Goal: Use online tool/utility: Utilize a website feature to perform a specific function

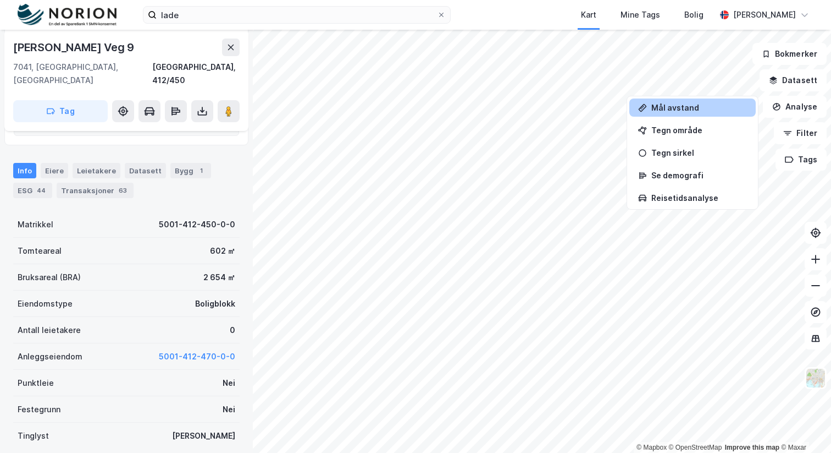
scroll to position [216, 0]
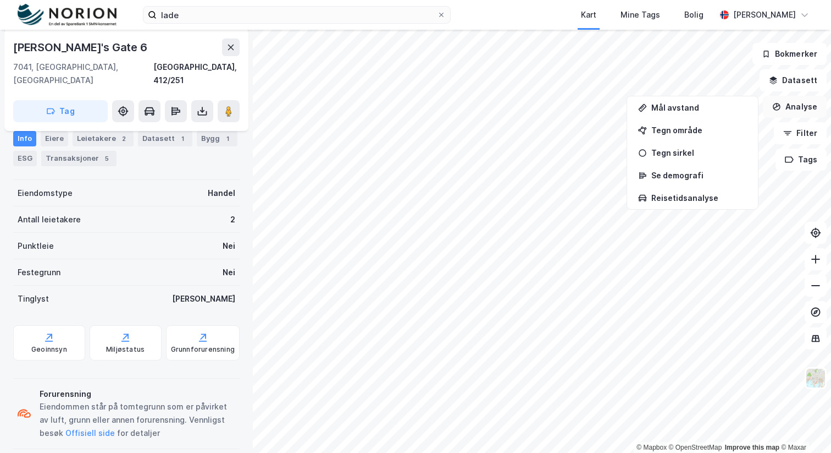
click at [792, 112] on button "Analyse" at bounding box center [795, 107] width 64 height 22
click at [802, 89] on button "Datasett" at bounding box center [793, 80] width 67 height 22
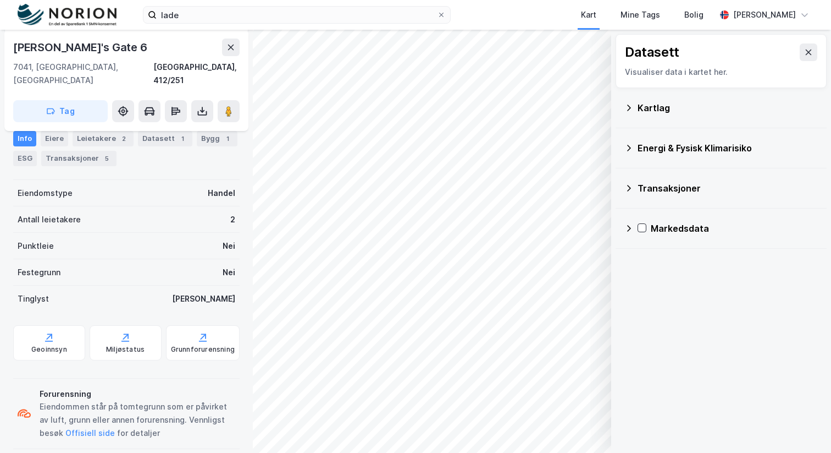
click at [631, 109] on icon at bounding box center [629, 107] width 9 height 9
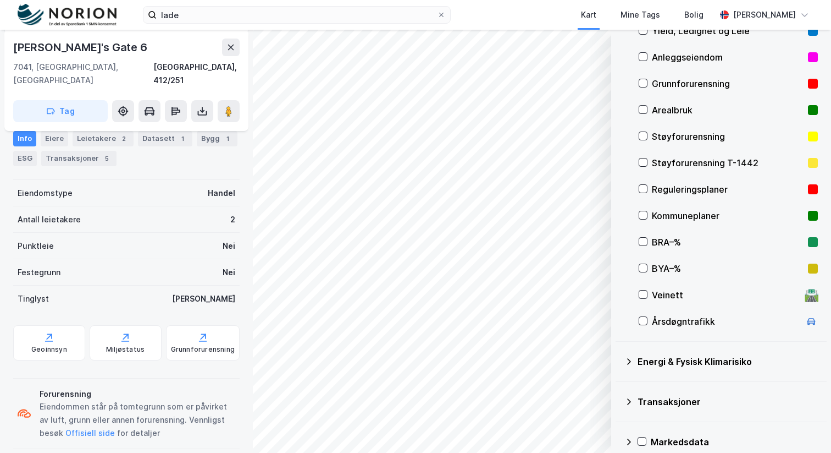
scroll to position [104, 0]
click at [642, 241] on icon at bounding box center [643, 241] width 8 height 8
click at [650, 198] on div "© Mapbox © OpenStreetMap Improve this map © Maxar Datasett Visualiser data i ka…" at bounding box center [415, 241] width 831 height 423
click at [21, 140] on div "Info" at bounding box center [24, 138] width 23 height 15
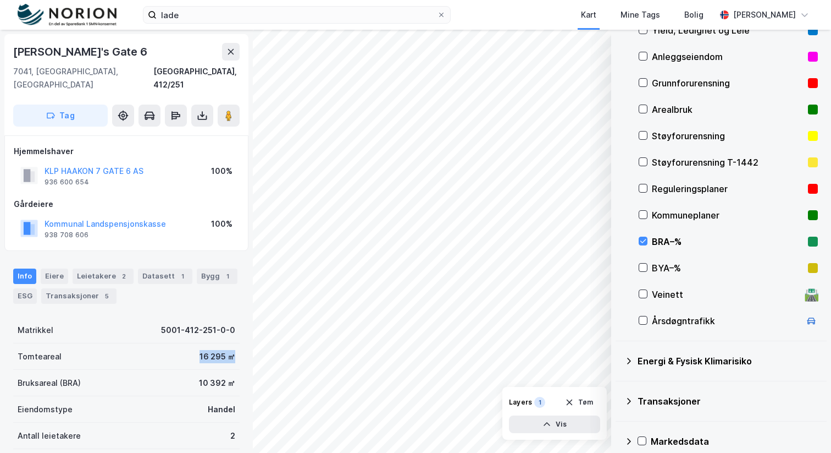
drag, startPoint x: 197, startPoint y: 344, endPoint x: 241, endPoint y: 344, distance: 43.4
click at [241, 344] on div "Haakon Vii's Gate 6 7041, Trondheim, Trøndelag Trondheim, 412/251 Tag Hjemmelsh…" at bounding box center [126, 241] width 253 height 423
click at [597, 16] on div "Kart" at bounding box center [588, 14] width 15 height 13
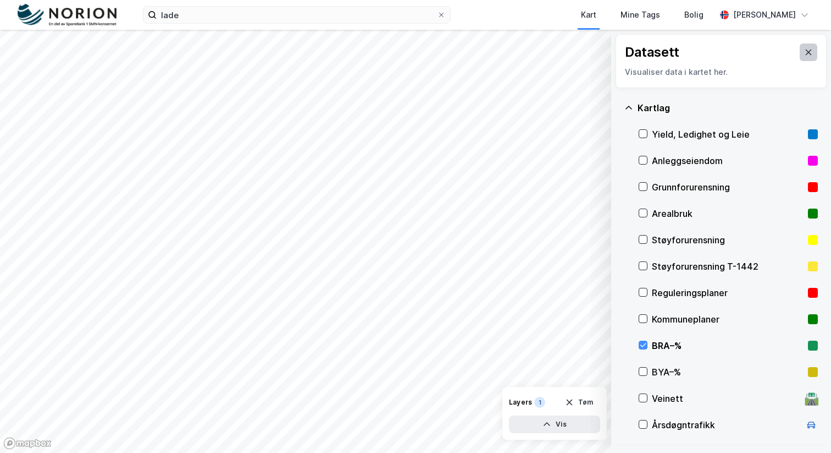
click at [804, 53] on icon at bounding box center [808, 52] width 9 height 9
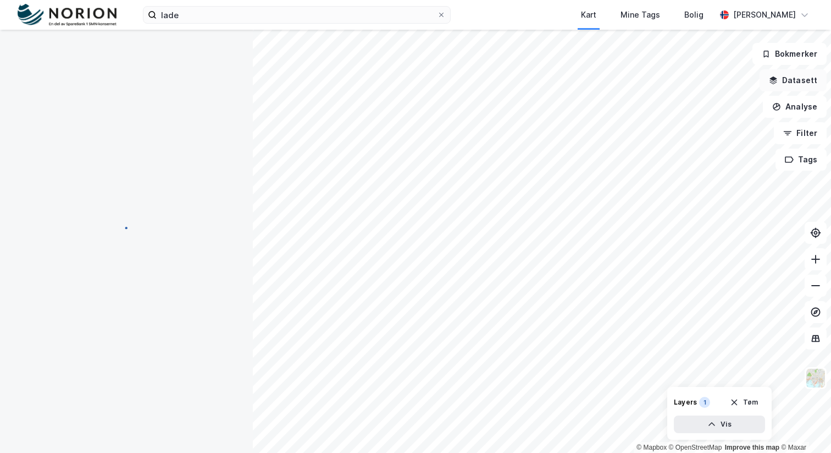
scroll to position [13, 0]
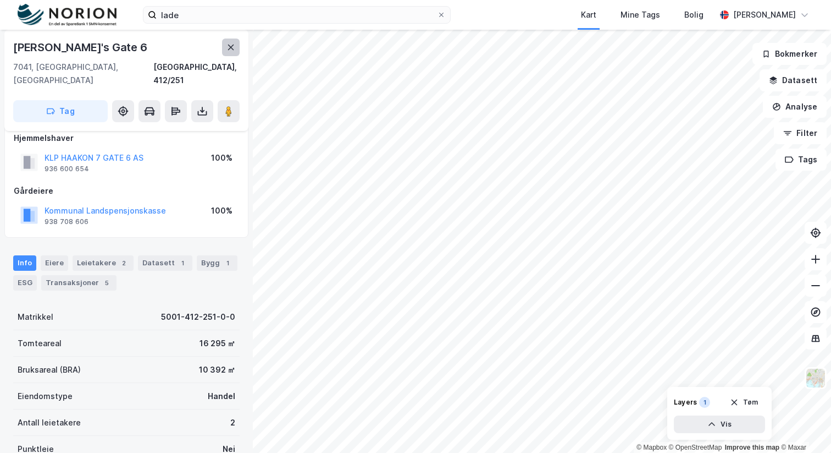
click at [230, 47] on icon at bounding box center [231, 47] width 6 height 5
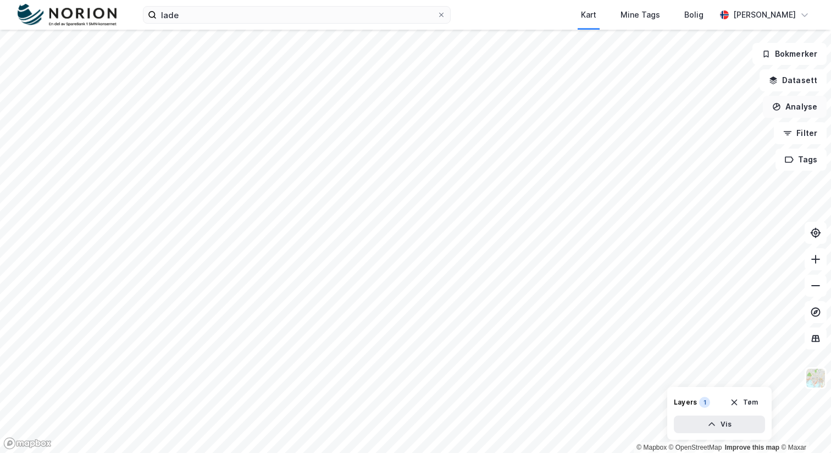
click at [806, 107] on button "Analyse" at bounding box center [795, 107] width 64 height 22
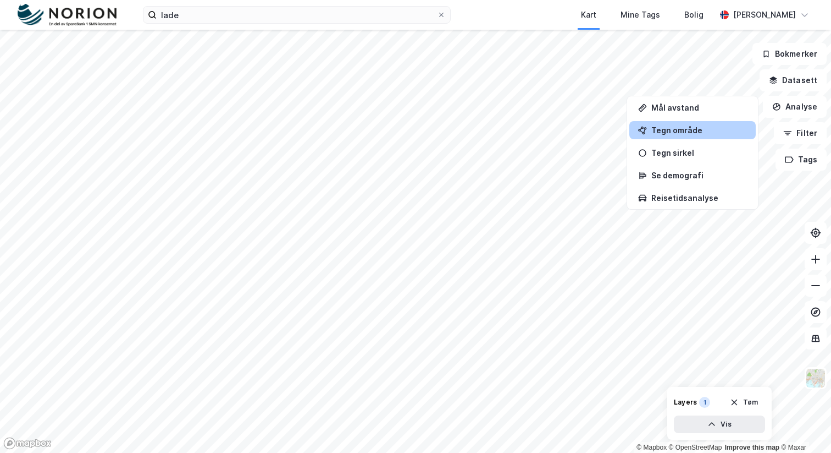
click at [696, 129] on div "Tegn område" at bounding box center [700, 129] width 96 height 9
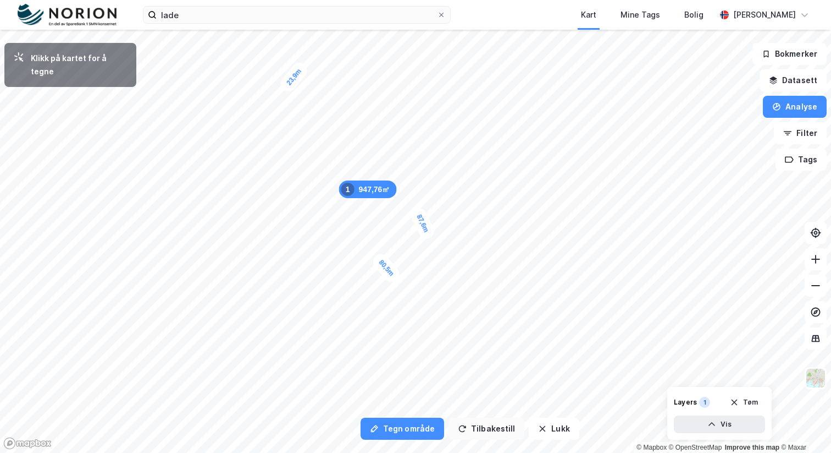
click at [500, 424] on button "Tilbakestill" at bounding box center [487, 428] width 76 height 22
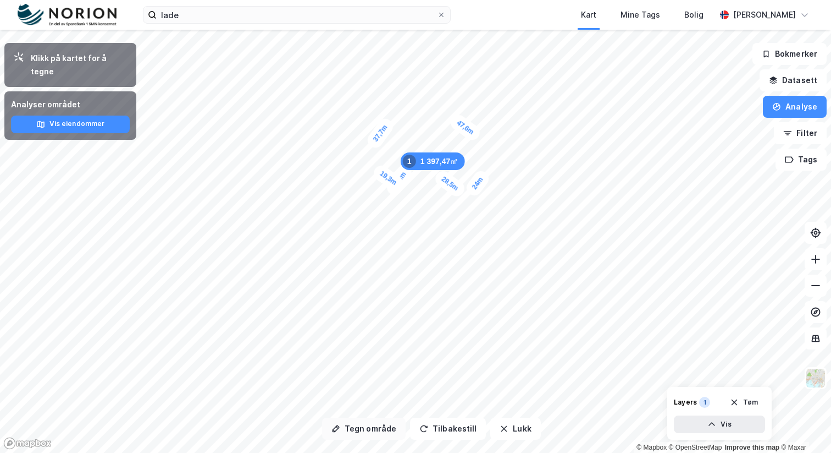
click at [384, 427] on button "Tegn område" at bounding box center [364, 428] width 84 height 22
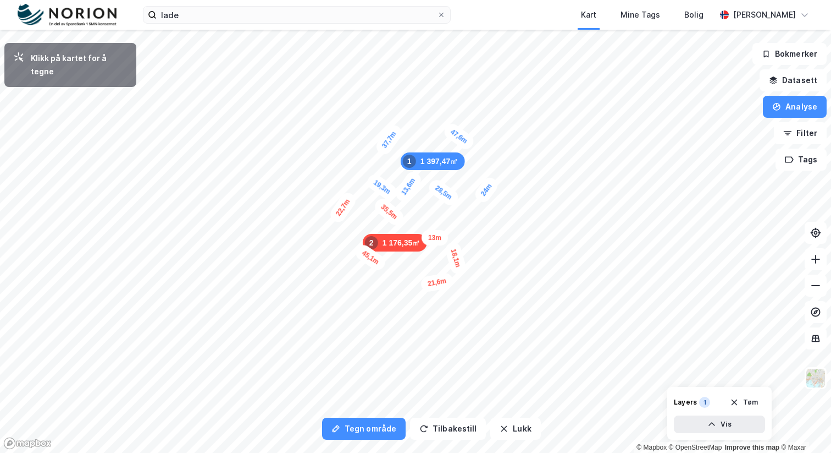
click at [420, 238] on div "1 176,35㎡ 2" at bounding box center [395, 243] width 64 height 18
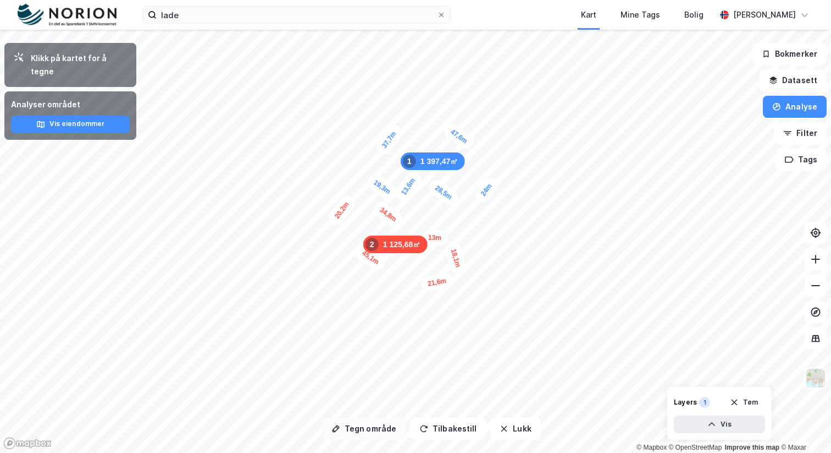
click at [363, 425] on button "Tegn område" at bounding box center [364, 428] width 84 height 22
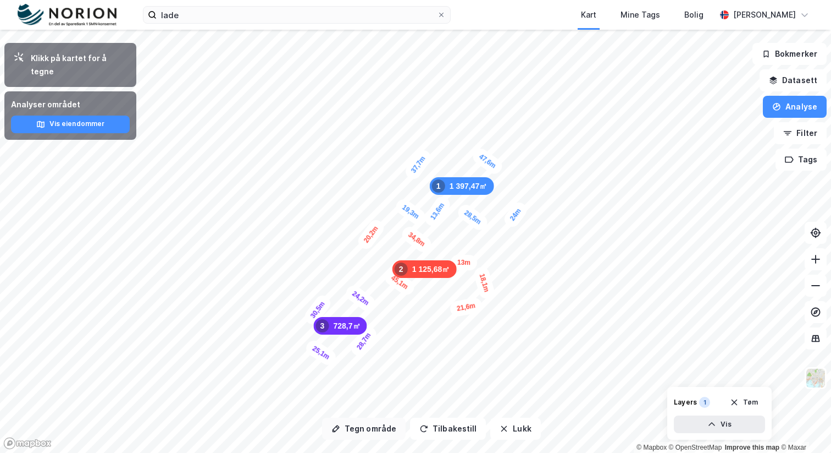
click at [360, 427] on button "Tegn område" at bounding box center [364, 428] width 84 height 22
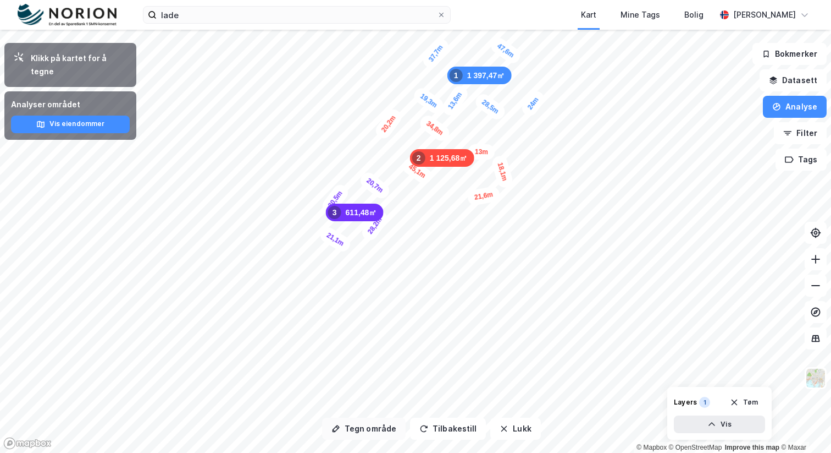
click at [371, 426] on button "Tegn område" at bounding box center [364, 428] width 84 height 22
click at [814, 318] on button at bounding box center [816, 312] width 22 height 22
click at [819, 314] on icon at bounding box center [816, 311] width 9 height 9
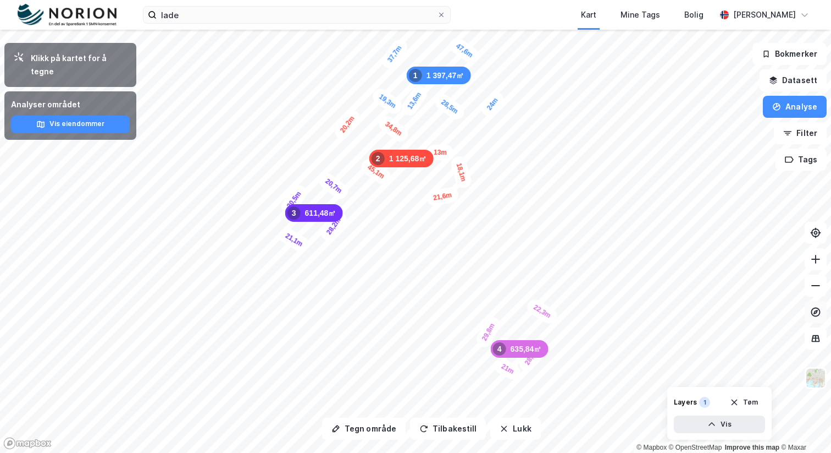
click at [815, 308] on icon at bounding box center [815, 311] width 11 height 11
click at [815, 311] on icon at bounding box center [815, 311] width 11 height 11
click at [363, 431] on button "Tegn område" at bounding box center [364, 428] width 84 height 22
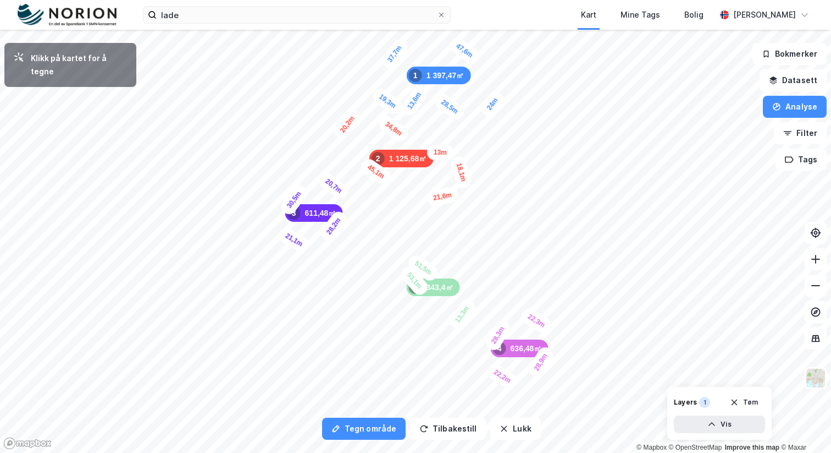
click at [454, 326] on div "13,3m" at bounding box center [462, 313] width 31 height 35
click at [357, 257] on div "12,7m" at bounding box center [366, 246] width 32 height 35
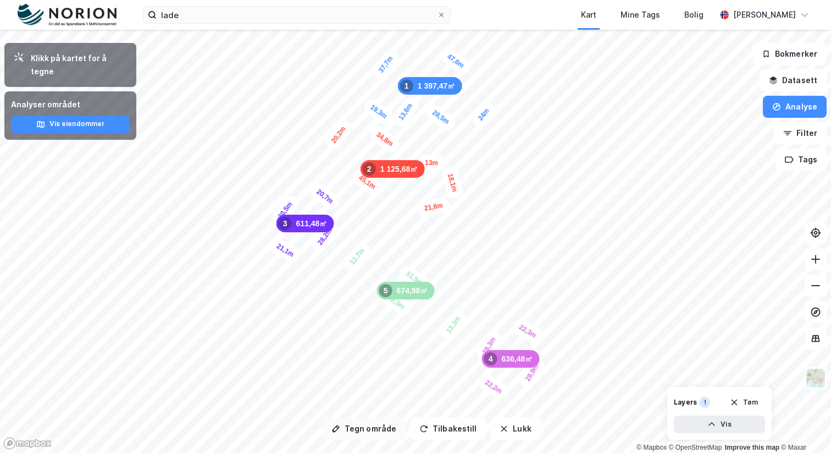
click at [361, 426] on button "Tegn område" at bounding box center [364, 428] width 84 height 22
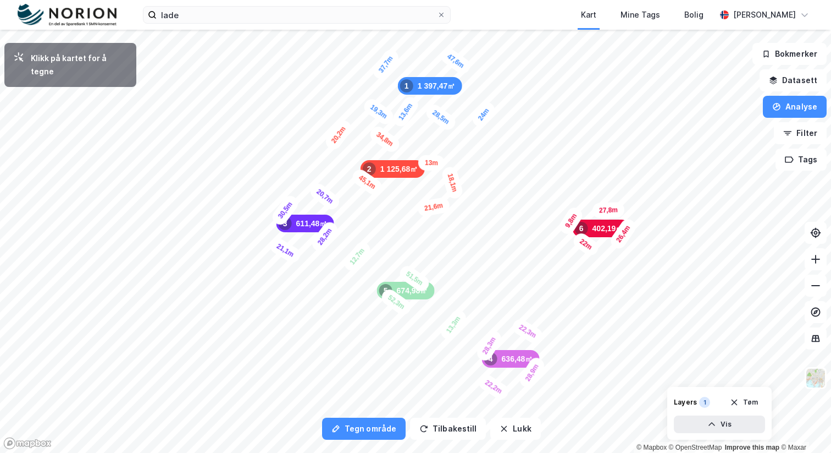
click at [577, 211] on div "9,8m" at bounding box center [571, 221] width 28 height 32
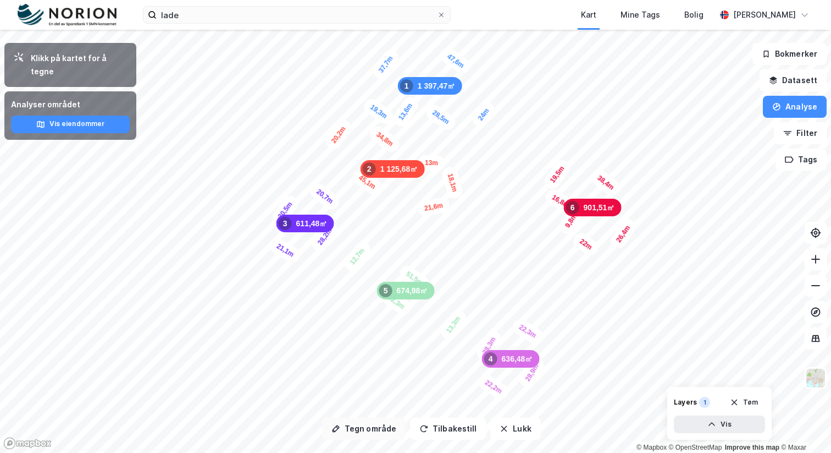
click at [388, 426] on button "Tegn område" at bounding box center [364, 428] width 84 height 22
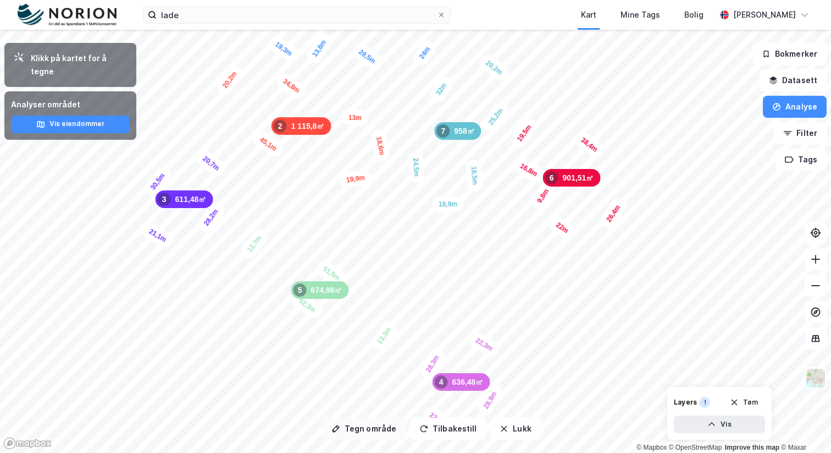
click at [367, 424] on button "Tegn område" at bounding box center [364, 428] width 84 height 22
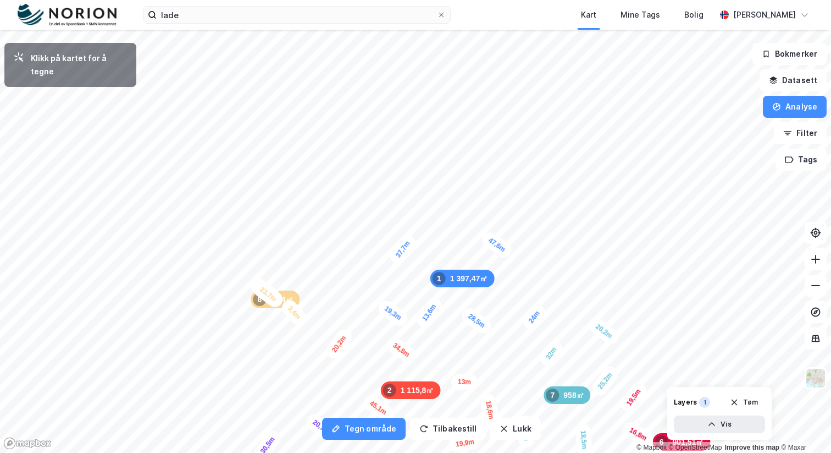
click at [297, 316] on div "3,4m" at bounding box center [294, 312] width 30 height 31
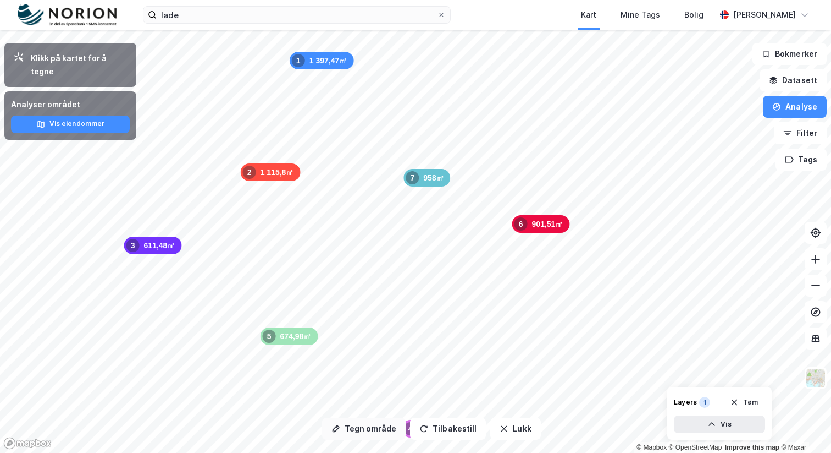
click at [378, 427] on button "Tegn område" at bounding box center [364, 428] width 84 height 22
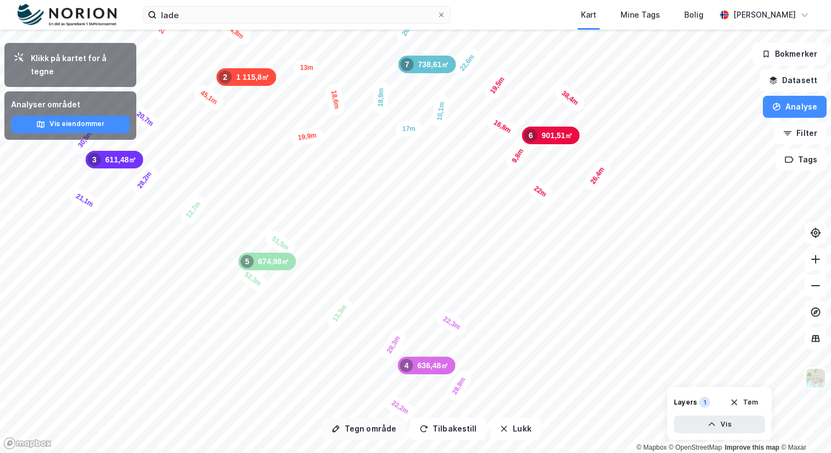
click at [361, 429] on button "Tegn område" at bounding box center [364, 428] width 84 height 22
click at [820, 379] on img at bounding box center [816, 377] width 21 height 21
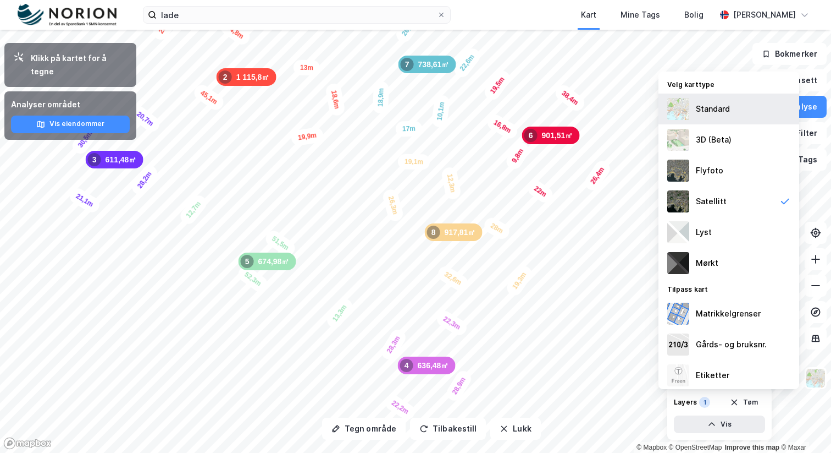
click at [727, 118] on div "Standard" at bounding box center [729, 108] width 141 height 31
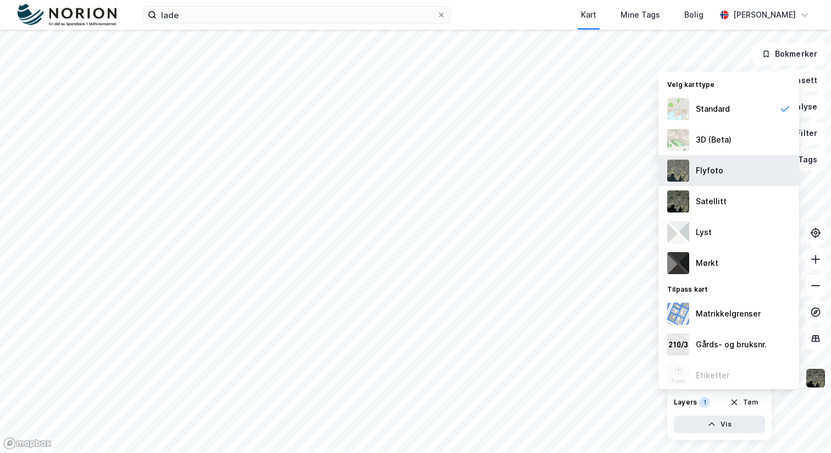
click at [744, 177] on div "Flyfoto" at bounding box center [729, 170] width 141 height 31
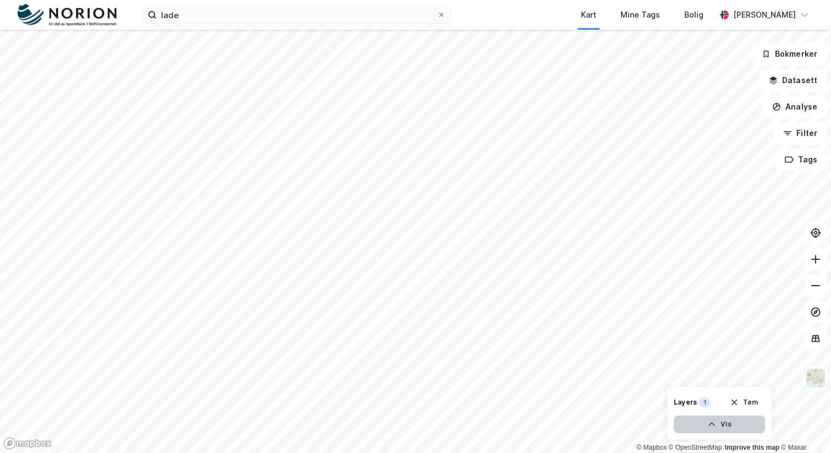
click at [710, 424] on icon "button" at bounding box center [712, 424] width 7 height 4
click at [710, 424] on button "Lukk" at bounding box center [690, 424] width 152 height 18
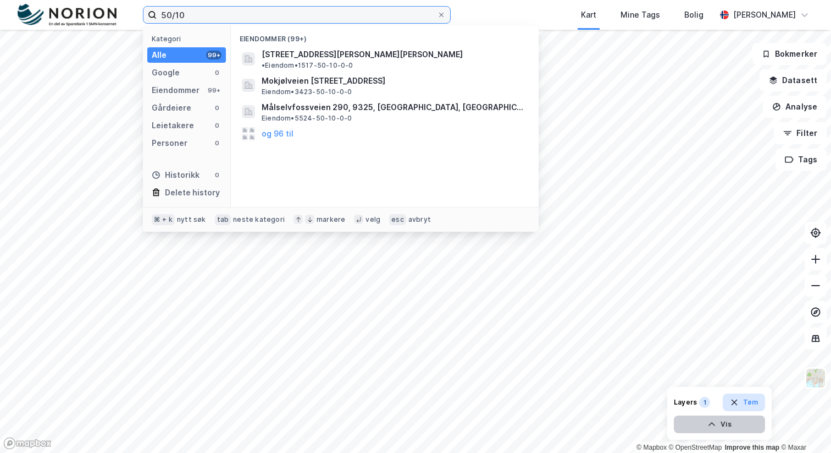
type input "50/10"
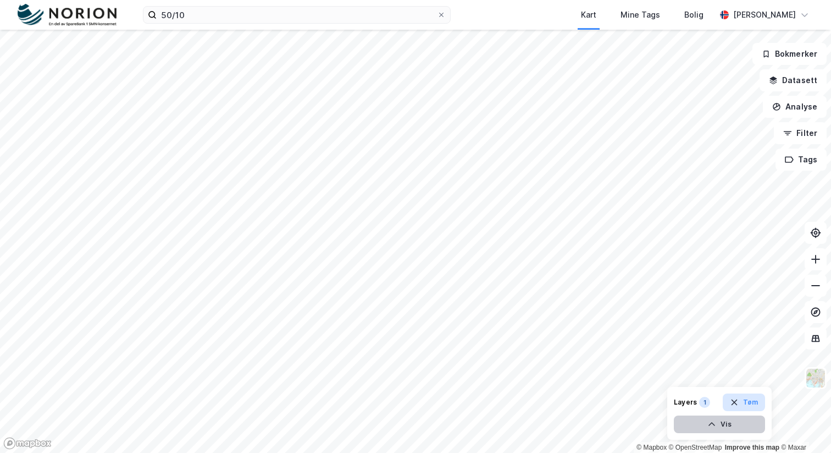
click at [735, 407] on button "Tøm" at bounding box center [744, 402] width 42 height 18
click at [814, 375] on img at bounding box center [816, 377] width 21 height 21
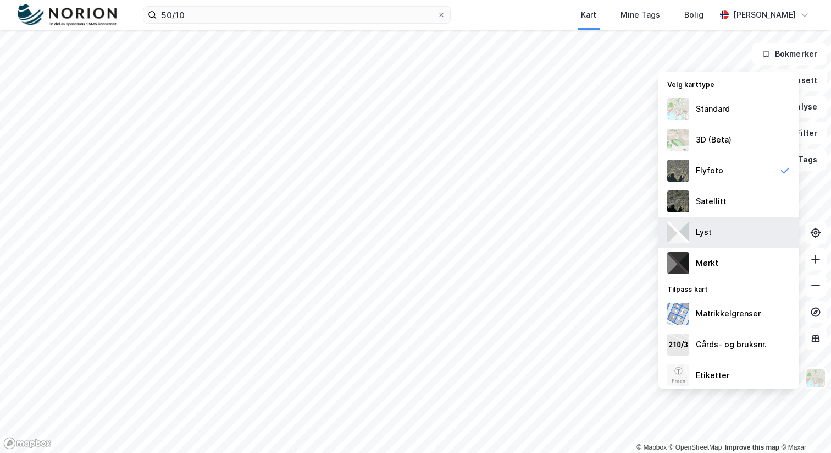
click at [742, 228] on div "Lyst" at bounding box center [729, 232] width 141 height 31
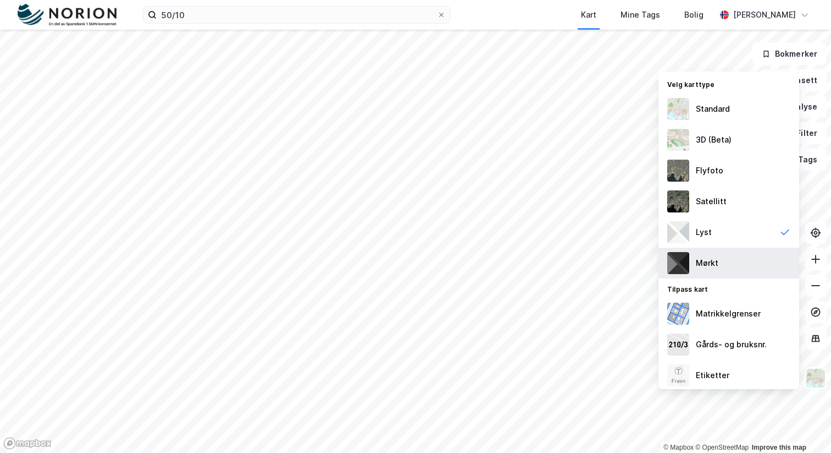
click at [732, 259] on div "Mørkt" at bounding box center [729, 262] width 141 height 31
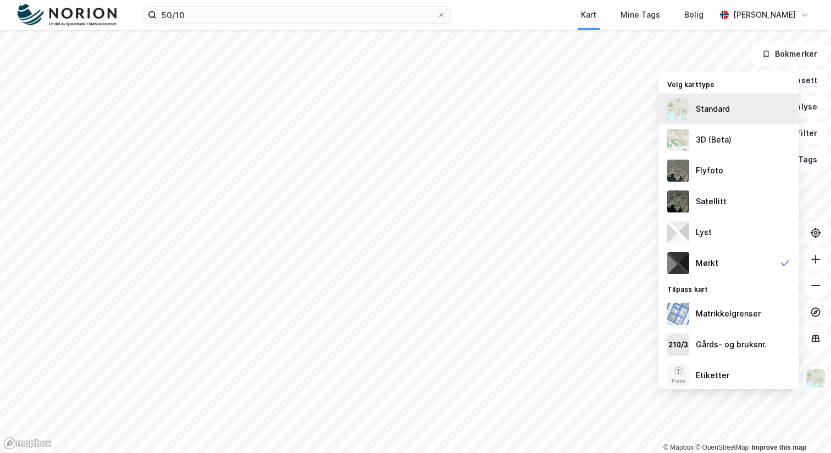
click at [729, 108] on div "Standard" at bounding box center [713, 108] width 34 height 13
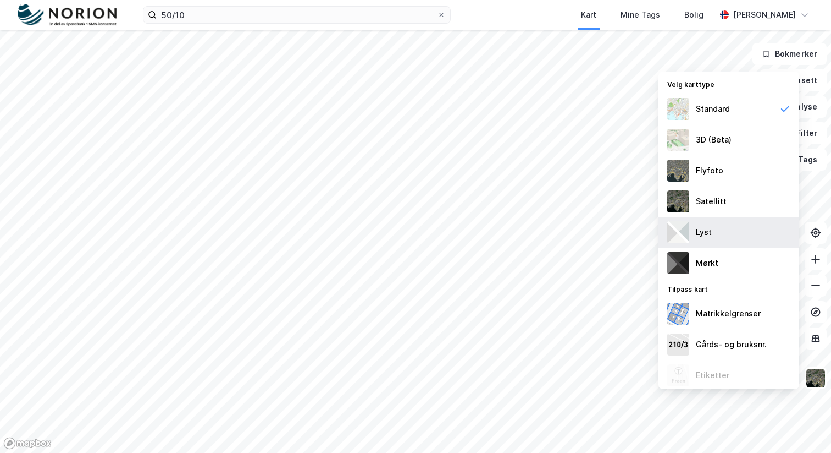
click at [727, 236] on div "Lyst" at bounding box center [729, 232] width 141 height 31
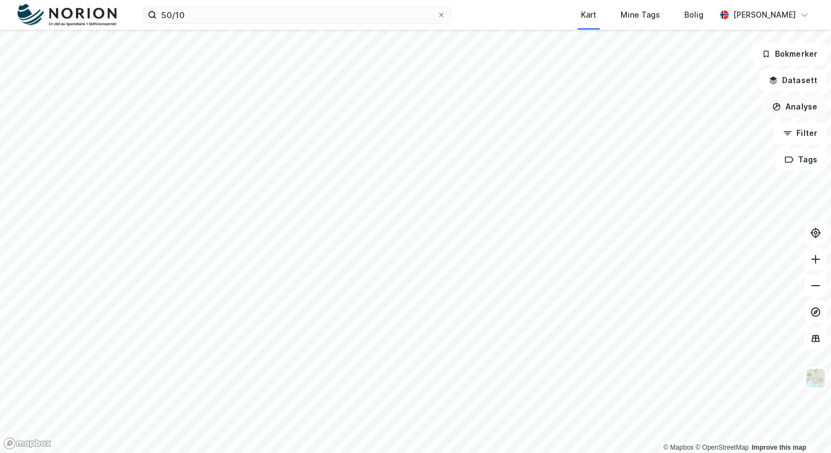
click at [788, 108] on button "Analyse" at bounding box center [795, 107] width 64 height 22
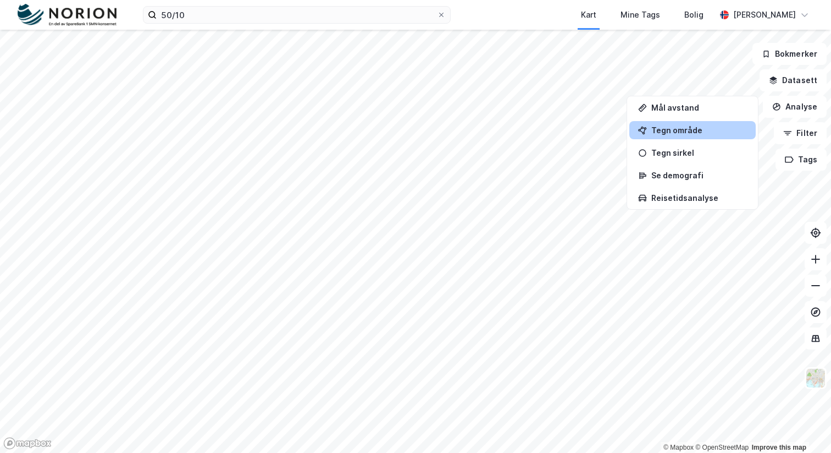
click at [703, 130] on div "Tegn område" at bounding box center [700, 129] width 96 height 9
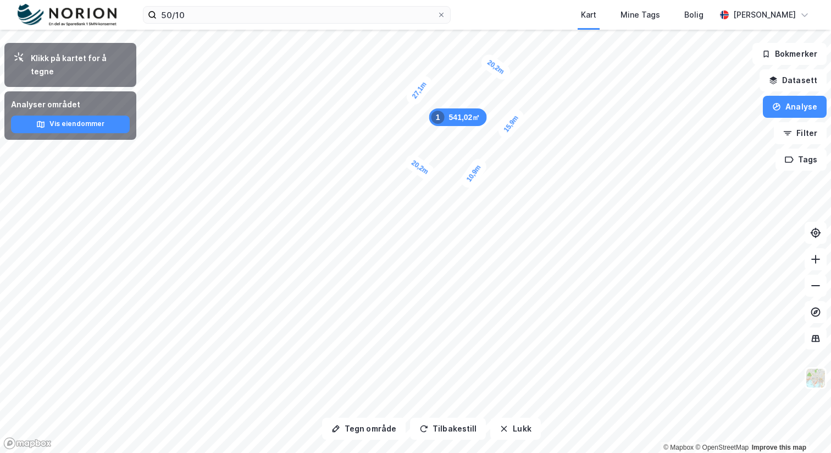
click at [517, 117] on div "15,9m" at bounding box center [511, 123] width 32 height 35
click at [532, 141] on div "19,2m" at bounding box center [532, 139] width 17 height 32
click at [342, 426] on button "Tegn område" at bounding box center [364, 428] width 84 height 22
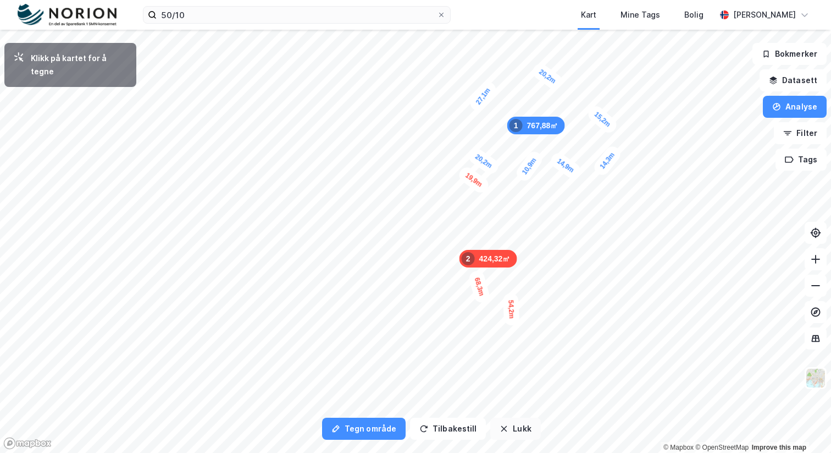
click at [512, 429] on button "Lukk" at bounding box center [515, 428] width 50 height 22
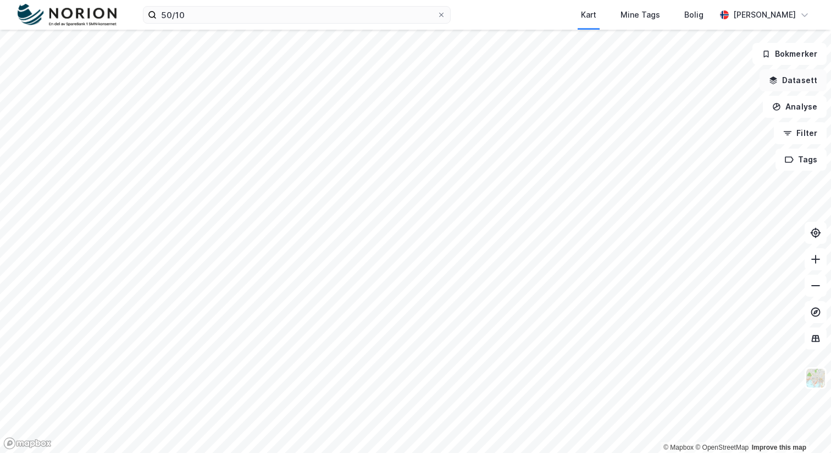
click at [797, 82] on button "Datasett" at bounding box center [793, 80] width 67 height 22
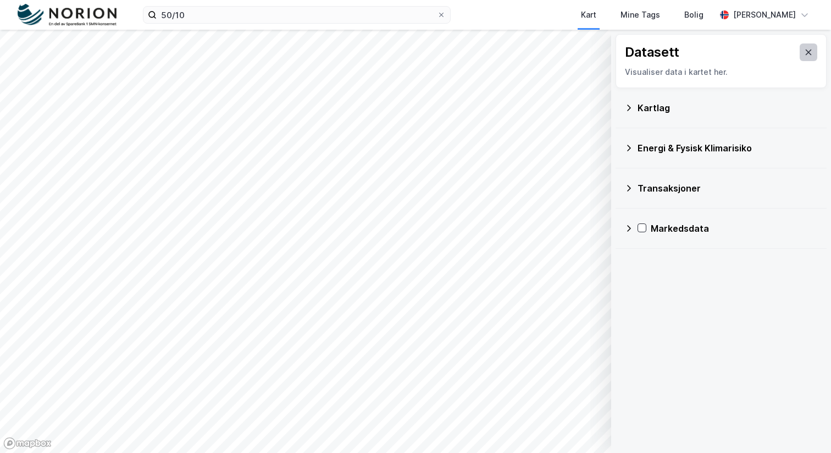
click at [812, 53] on icon at bounding box center [808, 52] width 9 height 9
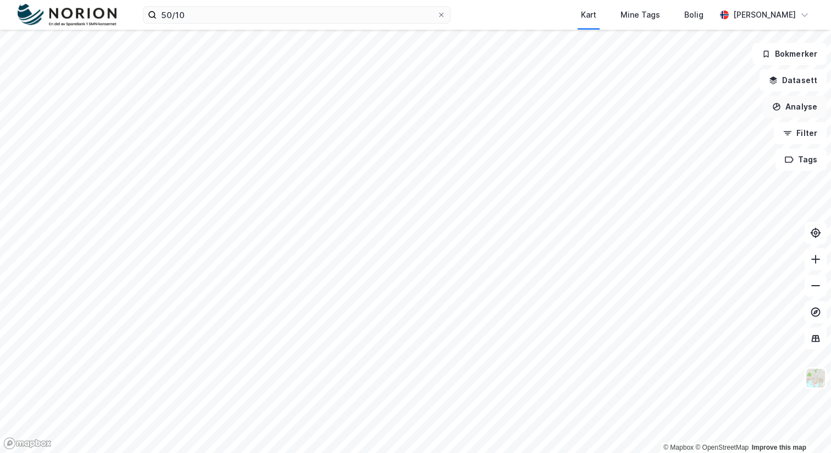
click at [790, 102] on button "Analyse" at bounding box center [795, 107] width 64 height 22
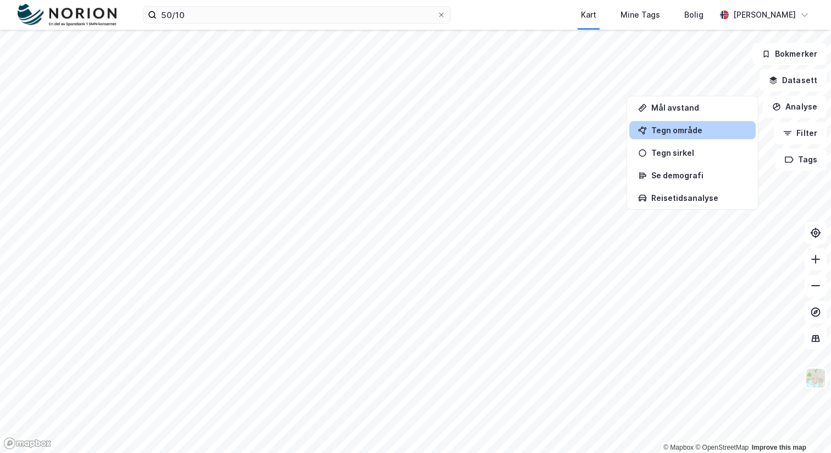
click at [697, 130] on div "Tegn område" at bounding box center [700, 129] width 96 height 9
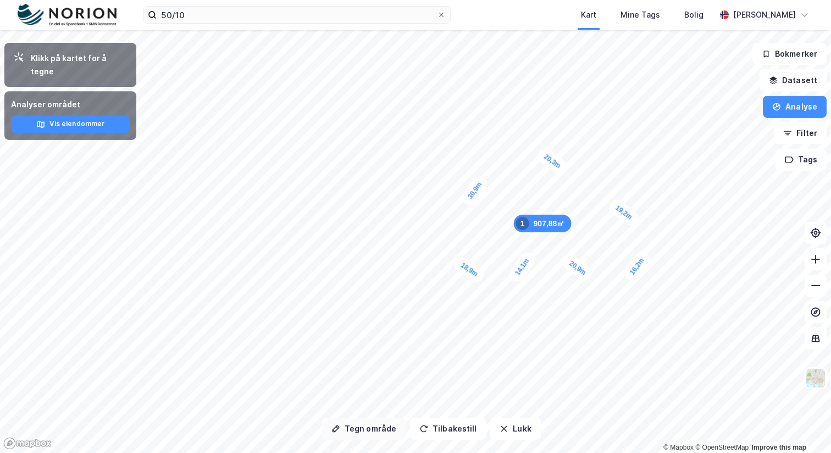
click at [368, 432] on button "Tegn område" at bounding box center [364, 428] width 84 height 22
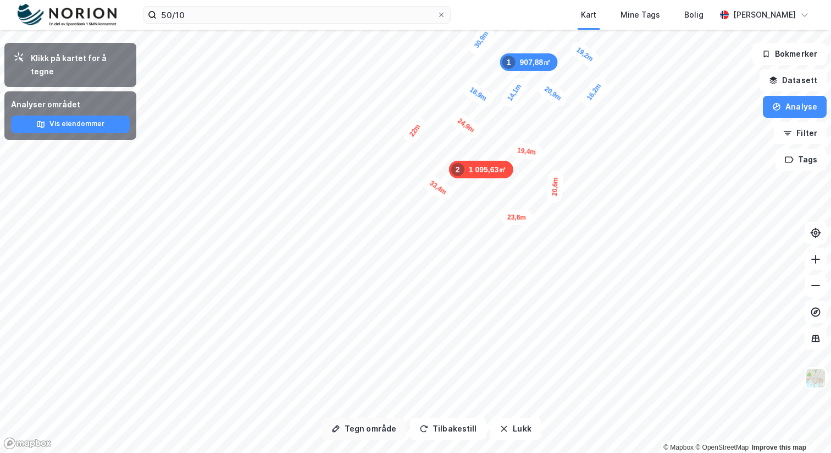
click at [355, 430] on button "Tegn område" at bounding box center [364, 428] width 84 height 22
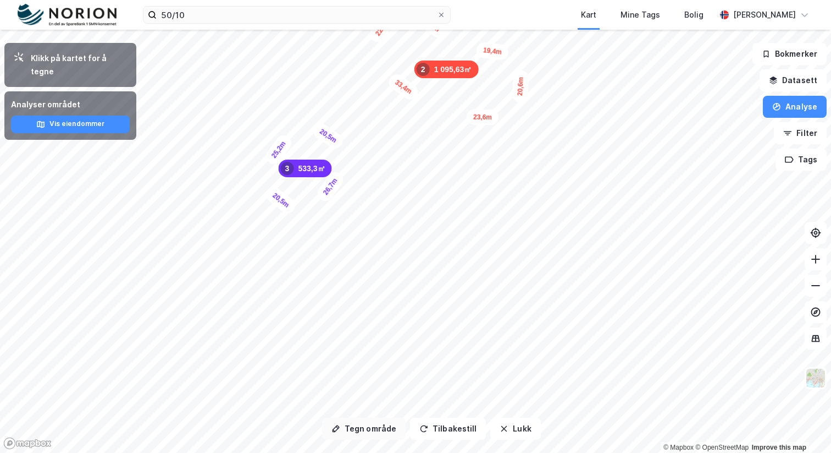
click at [370, 424] on button "Tegn område" at bounding box center [364, 428] width 84 height 22
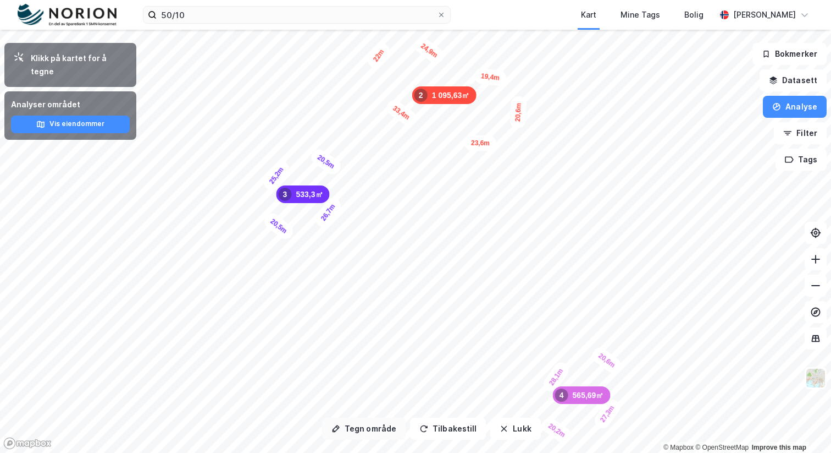
click at [377, 426] on button "Tegn område" at bounding box center [364, 428] width 84 height 22
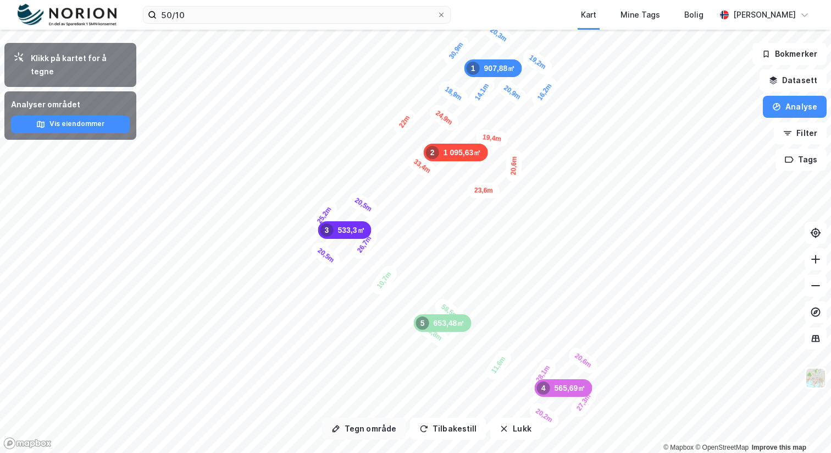
click at [365, 429] on button "Tegn område" at bounding box center [364, 428] width 84 height 22
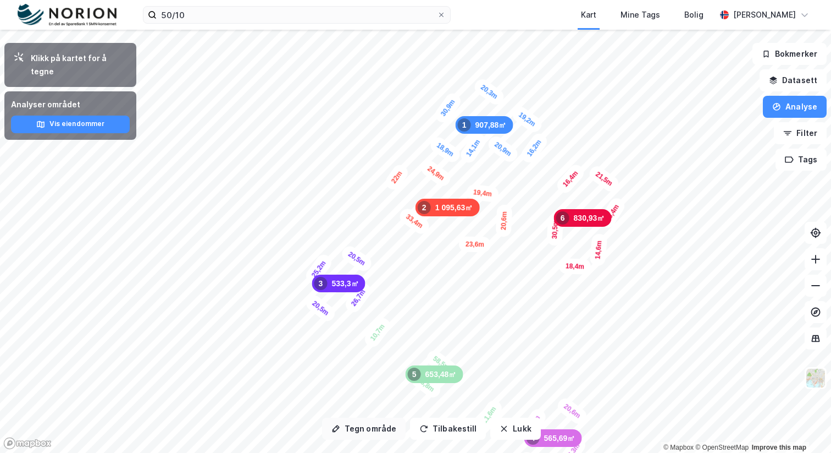
click at [350, 428] on button "Tegn område" at bounding box center [364, 428] width 84 height 22
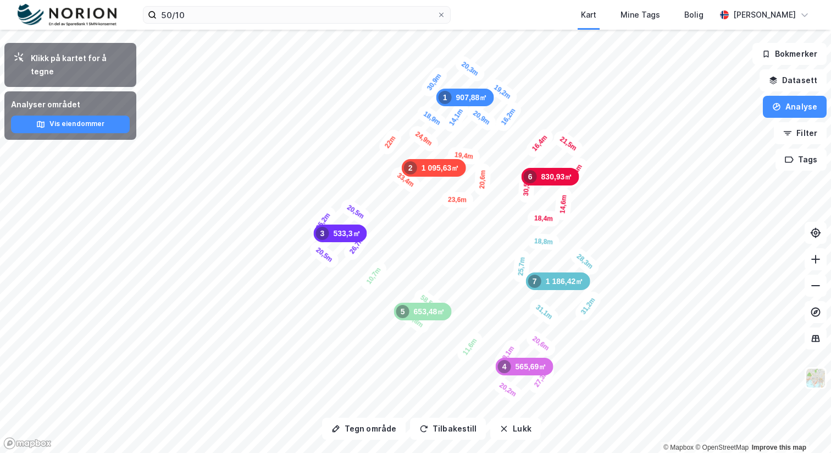
click at [558, 314] on div "31,1m" at bounding box center [544, 312] width 35 height 32
click at [379, 426] on button "Tegn område" at bounding box center [364, 428] width 84 height 22
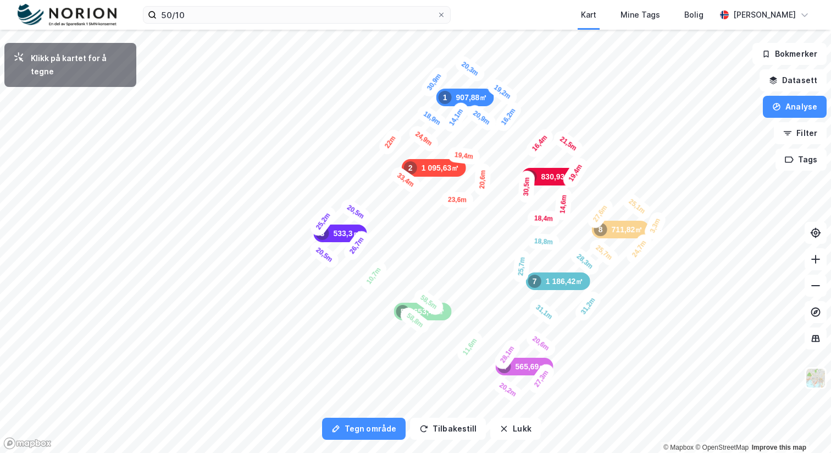
click at [654, 228] on div "3,3m" at bounding box center [656, 225] width 26 height 32
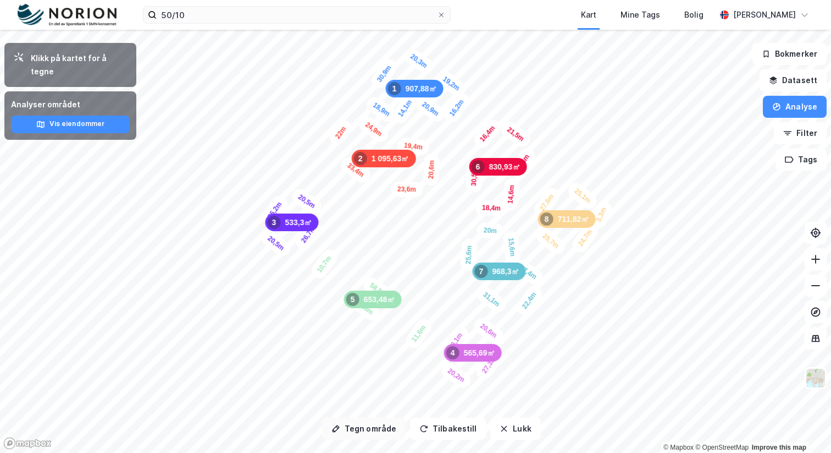
click at [366, 437] on button "Tegn område" at bounding box center [364, 428] width 84 height 22
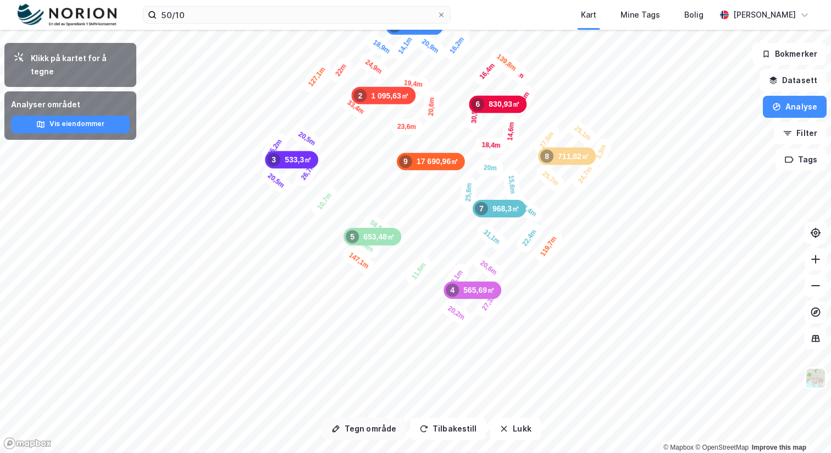
click at [363, 426] on button "Tegn område" at bounding box center [364, 428] width 84 height 22
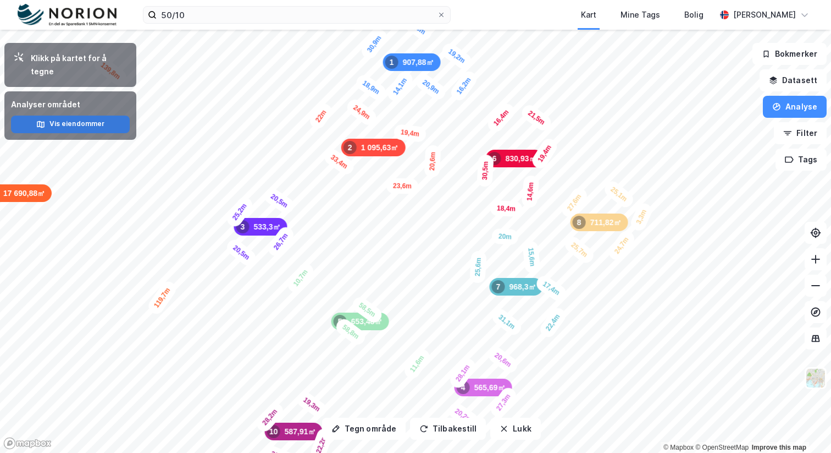
click at [117, 111] on div "Tegn område Tilbakestill Lukk Klikk på kartet for å tegne Analyser området Vis …" at bounding box center [415, 241] width 831 height 423
click at [58, 108] on div "Tegn område Tilbakestill Lukk Klikk på kartet for å tegne Analyser området Vis …" at bounding box center [415, 241] width 831 height 423
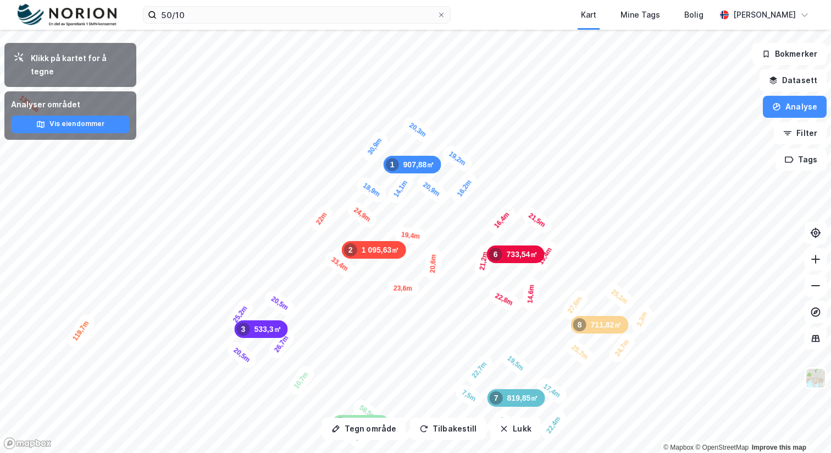
drag, startPoint x: 528, startPoint y: 241, endPoint x: 531, endPoint y: 301, distance: 60.5
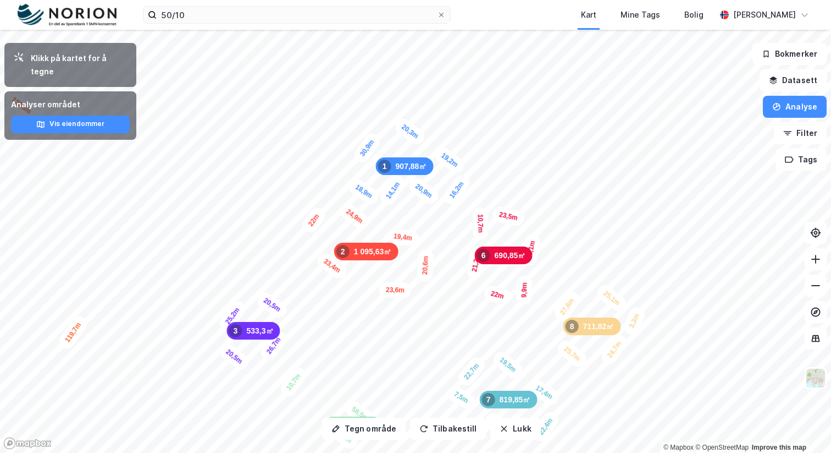
click at [480, 247] on div "690,85㎡ 6" at bounding box center [504, 255] width 58 height 18
click at [472, 269] on div "21,2m" at bounding box center [476, 262] width 21 height 34
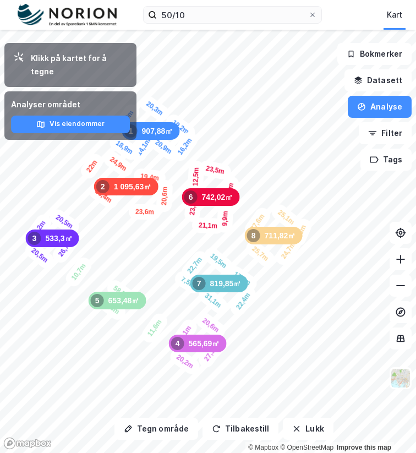
click at [416, 282] on html "50/10 Kart Mine Tags [PERSON_NAME] Wiig Tegn område Tilbakestill Lukk Klikk på …" at bounding box center [208, 226] width 416 height 453
